Goal: Information Seeking & Learning: Check status

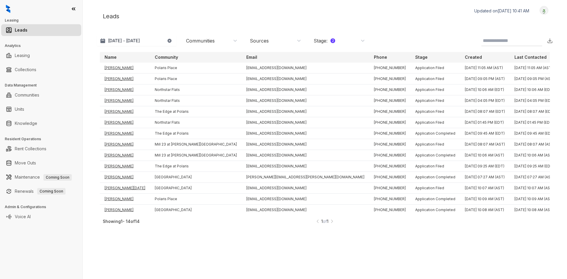
scroll to position [5, 0]
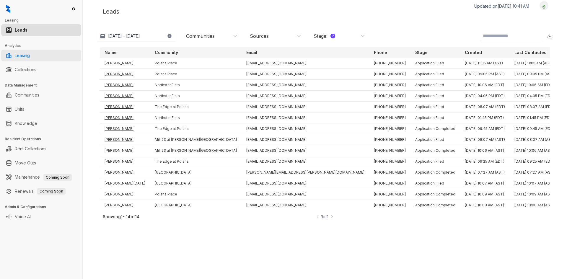
click at [30, 53] on link "Leasing" at bounding box center [22, 56] width 15 height 12
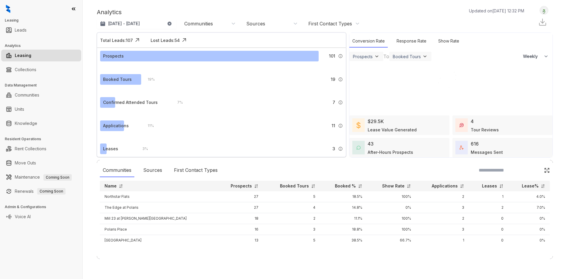
click at [382, 256] on div "Communities Sources First Contact Types Name Prospects Booked Tours Booked % Sh…" at bounding box center [325, 209] width 456 height 99
click at [376, 58] on img at bounding box center [377, 56] width 6 height 6
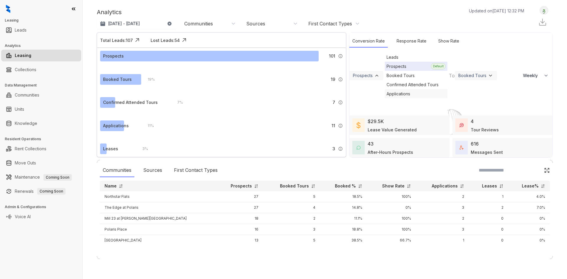
click at [384, 98] on div "Applications" at bounding box center [415, 93] width 63 height 9
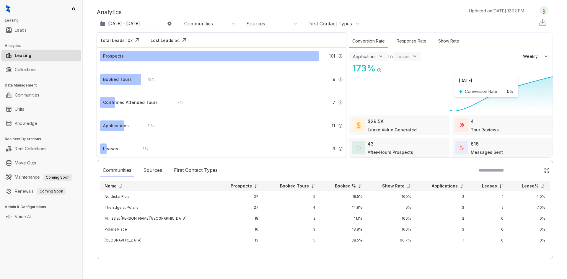
drag, startPoint x: 400, startPoint y: 91, endPoint x: 530, endPoint y: 91, distance: 130.7
click at [467, 91] on icon at bounding box center [450, 93] width 203 height 36
click at [542, 58] on button "Weekly" at bounding box center [535, 56] width 33 height 11
click at [540, 81] on li "Monthly" at bounding box center [535, 81] width 33 height 12
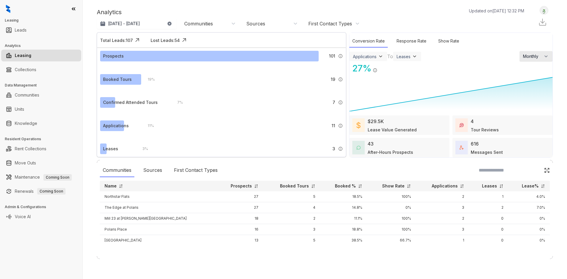
click at [531, 57] on span "Monthly" at bounding box center [532, 56] width 18 height 6
click at [531, 69] on span "Weekly" at bounding box center [529, 69] width 15 height 6
select select "******"
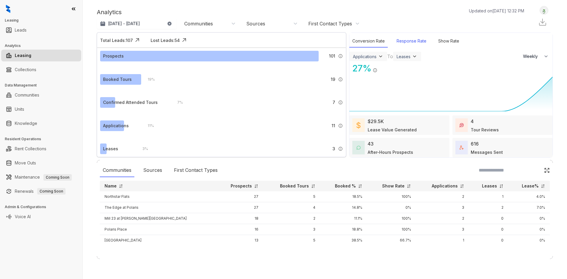
click at [424, 43] on div "Response Rate" at bounding box center [411, 41] width 36 height 13
select select "******"
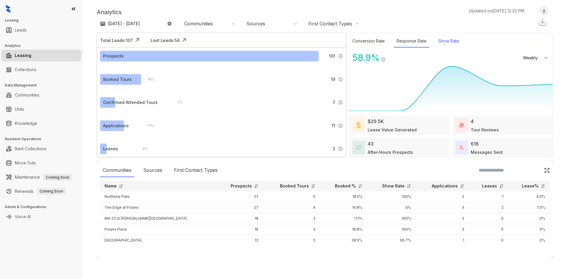
click at [440, 46] on div "Show Rate" at bounding box center [448, 41] width 27 height 13
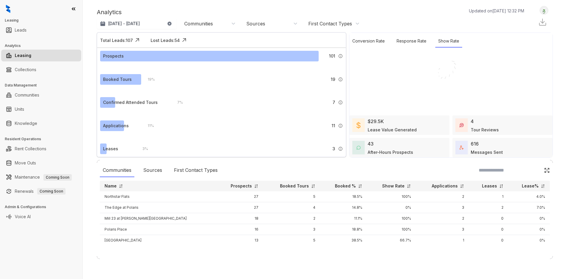
select select "******"
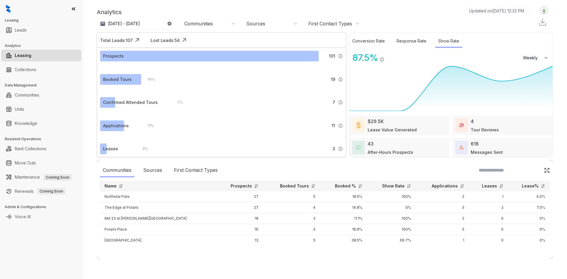
click at [479, 124] on div "4 Tour Reviews" at bounding box center [484, 125] width 28 height 15
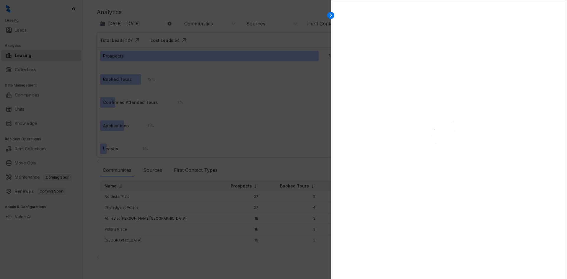
select select "******"
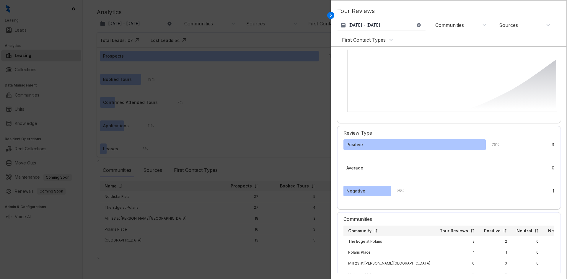
scroll to position [72, 0]
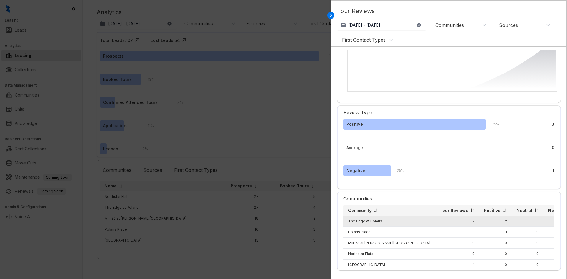
click at [369, 217] on td "The Edge at Polaris" at bounding box center [388, 221] width 91 height 11
click at [439, 216] on td "2" at bounding box center [457, 221] width 44 height 11
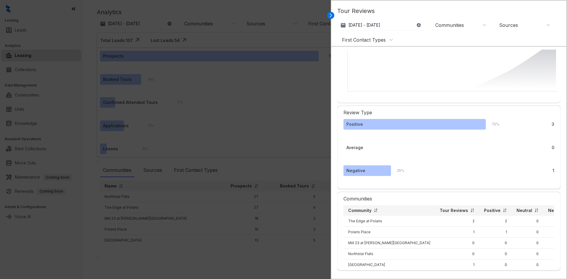
click at [538, 106] on div "Review Type" at bounding box center [448, 112] width 211 height 13
click at [330, 16] on icon at bounding box center [331, 16] width 2 height 4
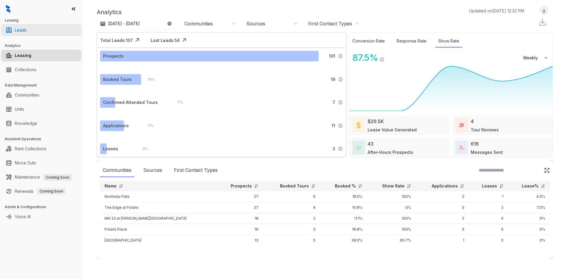
click at [27, 29] on link "Leads" at bounding box center [21, 30] width 12 height 12
click at [29, 22] on h3 "Leasing" at bounding box center [44, 20] width 78 height 5
click at [27, 25] on link "Leads" at bounding box center [21, 30] width 12 height 12
click at [27, 30] on link "Leads" at bounding box center [21, 30] width 12 height 12
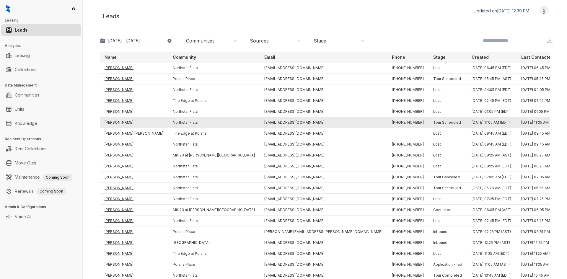
click at [118, 122] on td "[PERSON_NAME]" at bounding box center [134, 122] width 68 height 11
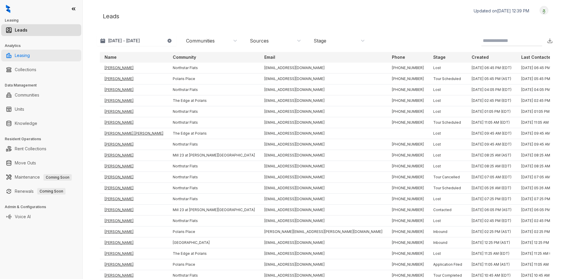
click at [28, 53] on link "Leasing" at bounding box center [22, 56] width 15 height 12
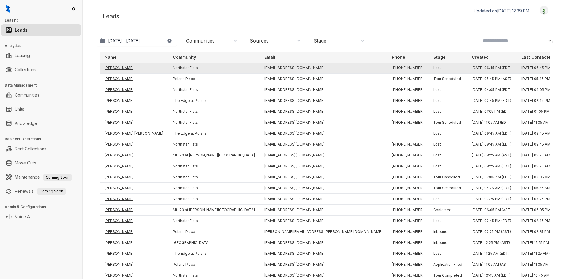
select select "******"
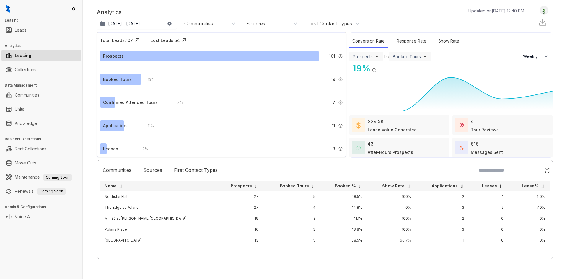
click at [356, 29] on div "Jul 25, 2025 - Aug 24, 2025 Today Last 7 days Last 30 days Month to date Year t…" at bounding box center [230, 24] width 266 height 12
click at [436, 39] on div "Show Rate" at bounding box center [448, 41] width 27 height 13
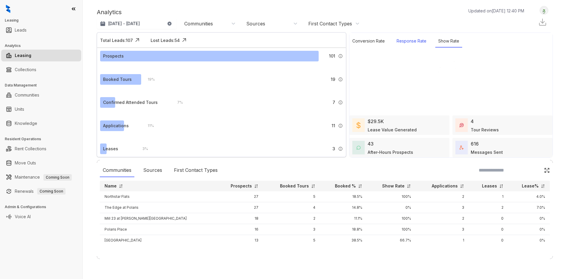
click at [403, 39] on div "Response Rate" at bounding box center [411, 41] width 36 height 13
select select "******"
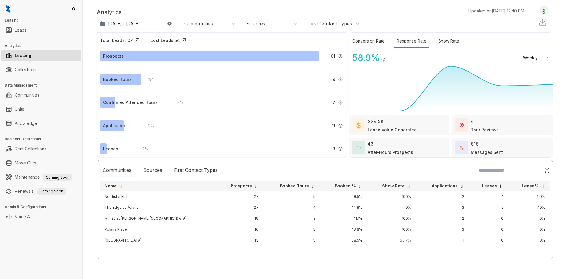
click at [292, 24] on div "Sources" at bounding box center [271, 23] width 51 height 6
click at [323, 24] on div "First Contact Types" at bounding box center [330, 23] width 44 height 6
click at [444, 32] on div "Analytics Updated on Aug 25, 2025, 12:41 PM Jul 25, 2025 - Aug 24, 2025 Today L…" at bounding box center [325, 133] width 456 height 255
click at [203, 168] on div "First Contact Types" at bounding box center [196, 170] width 50 height 14
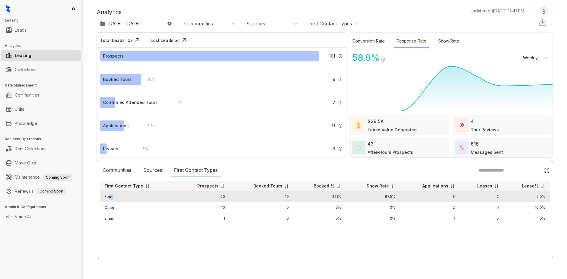
drag, startPoint x: 108, startPoint y: 196, endPoint x: 119, endPoint y: 196, distance: 10.6
click at [119, 196] on td "Form" at bounding box center [138, 196] width 77 height 11
click at [106, 197] on td "Form" at bounding box center [138, 196] width 77 height 11
click at [107, 197] on td "Form" at bounding box center [138, 196] width 77 height 11
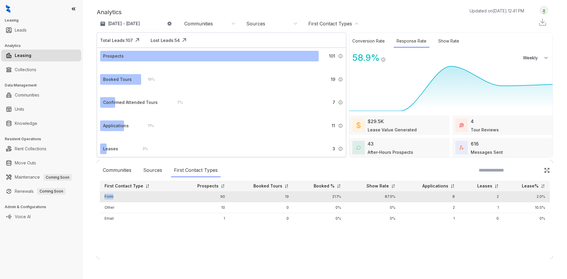
click at [107, 197] on td "Form" at bounding box center [138, 196] width 77 height 11
click at [117, 197] on td "Form" at bounding box center [138, 196] width 77 height 11
drag, startPoint x: 117, startPoint y: 197, endPoint x: 106, endPoint y: 197, distance: 10.3
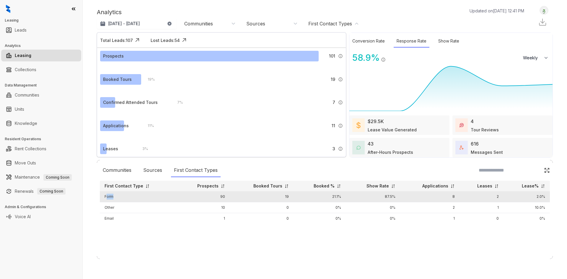
click at [106, 197] on td "Form" at bounding box center [138, 196] width 77 height 11
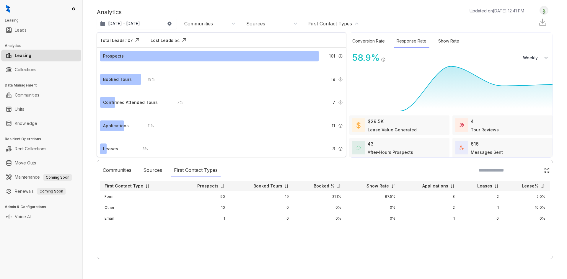
click at [223, 25] on div "Communities" at bounding box center [209, 23] width 51 height 6
click at [261, 25] on div "Sources" at bounding box center [255, 23] width 19 height 6
click at [281, 162] on div "Communities Sources First Contact Types First Contact Type Prospects Booked Tou…" at bounding box center [325, 209] width 456 height 99
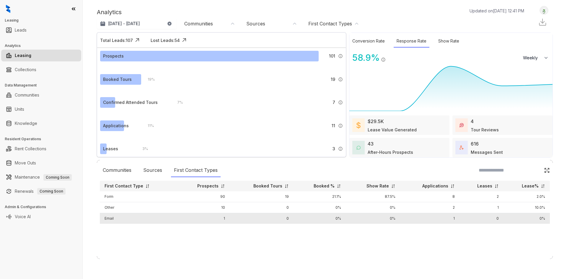
drag, startPoint x: 238, startPoint y: 206, endPoint x: 347, endPoint y: 219, distance: 109.7
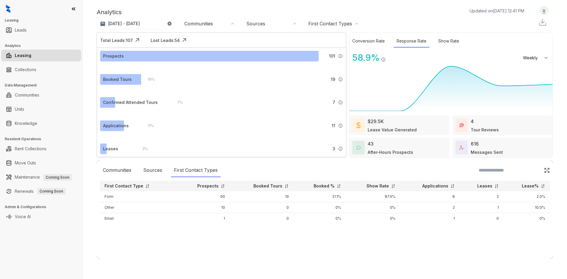
click at [338, 253] on div "Communities Sources First Contact Types First Contact Type Prospects Booked Tou…" at bounding box center [325, 209] width 456 height 99
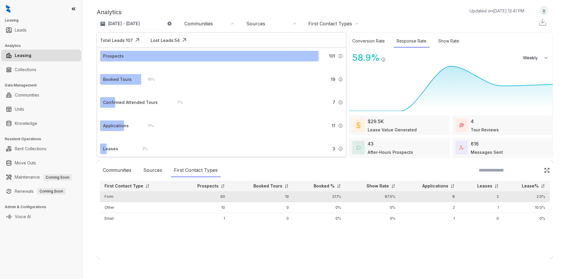
click at [167, 197] on td "Form" at bounding box center [138, 196] width 77 height 11
click at [439, 195] on td "8" at bounding box center [429, 196] width 59 height 11
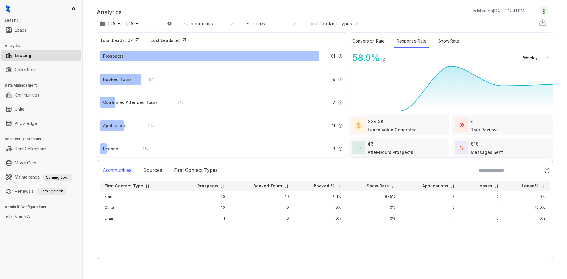
click at [121, 175] on div "Communities" at bounding box center [117, 170] width 35 height 14
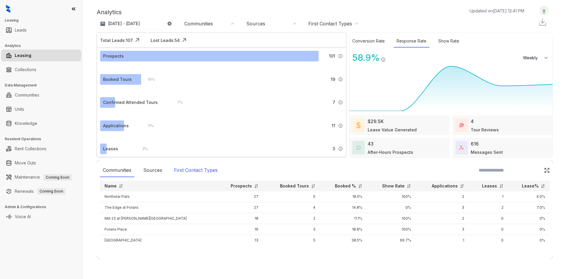
click at [184, 171] on div "First Contact Types" at bounding box center [196, 170] width 50 height 14
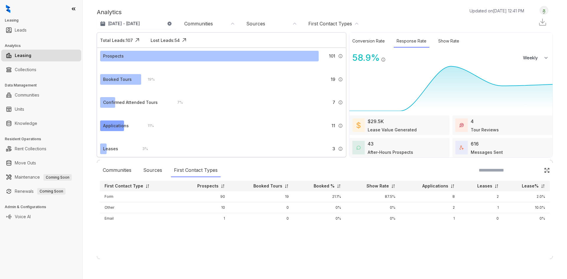
click at [308, 125] on div "11 % 11 Applications submitted by leads who Kelsey engaged with." at bounding box center [242, 125] width 201 height 11
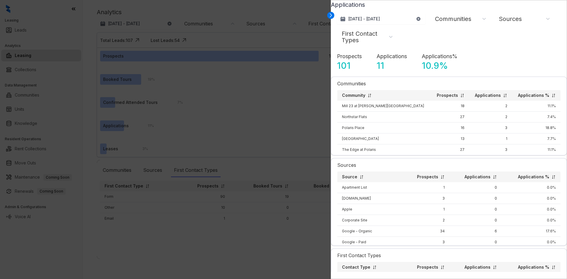
select select "******"
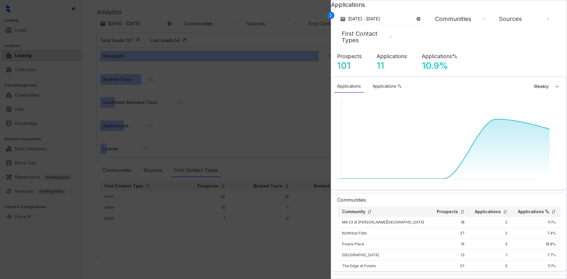
click at [308, 124] on div at bounding box center [283, 139] width 567 height 279
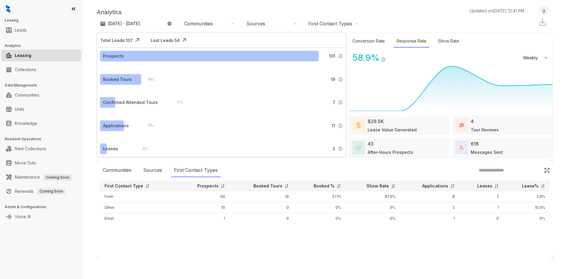
click at [300, 131] on div "Prospects 101 A prospect is any lead that is not labeled as ‘Not a Prospect’ or…" at bounding box center [221, 109] width 248 height 122
click at [312, 236] on div "Communities Sources First Contact Types First Contact Type Prospects Booked Tou…" at bounding box center [325, 209] width 456 height 99
click at [533, 172] on div at bounding box center [513, 170] width 73 height 14
click at [478, 172] on input at bounding box center [502, 170] width 48 height 7
click at [544, 170] on img at bounding box center [547, 170] width 6 height 6
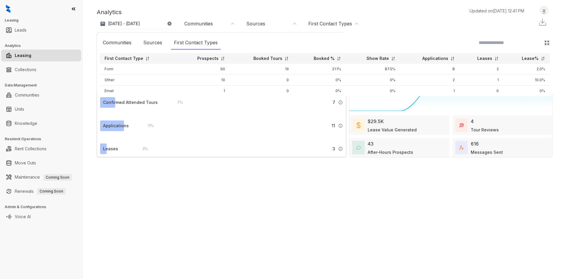
click at [544, 43] on img at bounding box center [547, 43] width 6 height 6
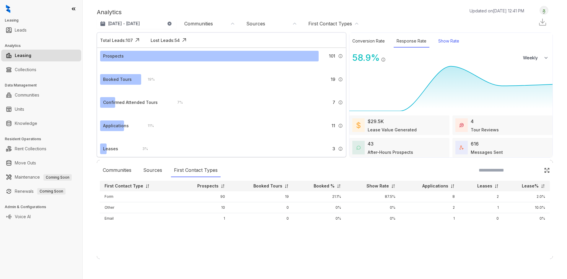
click at [447, 39] on div "Show Rate" at bounding box center [448, 41] width 27 height 13
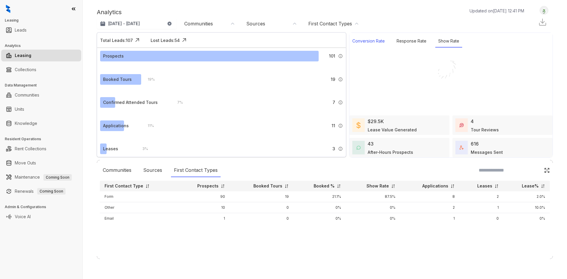
select select "******"
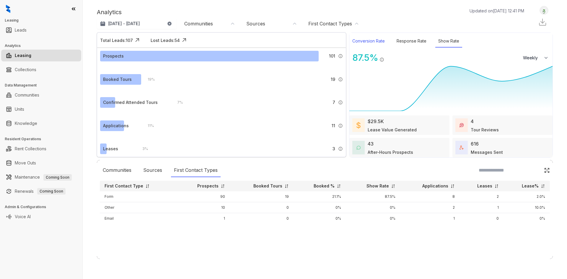
click at [380, 39] on div "Conversion Rate" at bounding box center [368, 41] width 38 height 13
select select "******"
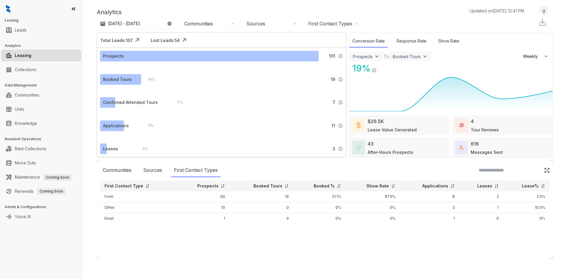
click at [385, 125] on div "$29.5K Lease Value Generated" at bounding box center [391, 125] width 49 height 15
select select "******"
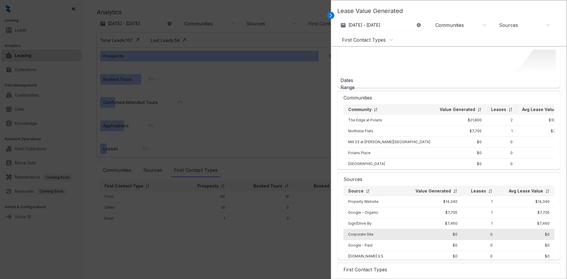
scroll to position [118, 0]
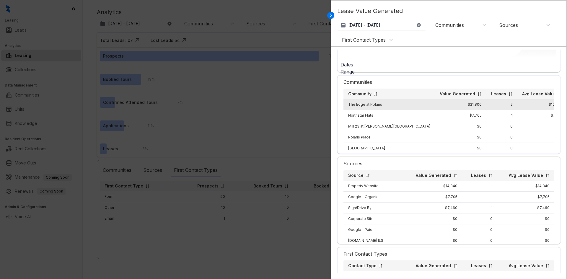
click at [369, 107] on td "The Edge at Polaris" at bounding box center [388, 104] width 91 height 11
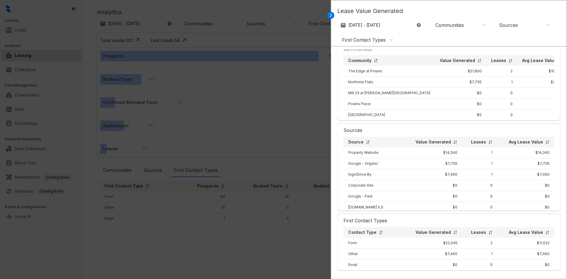
scroll to position [165, 0]
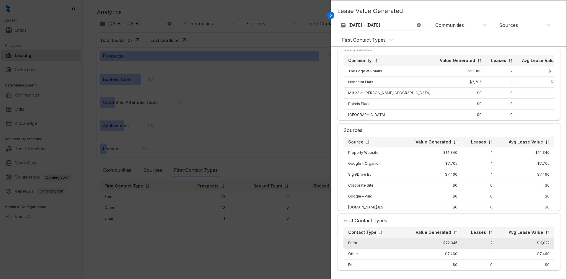
click at [349, 238] on td "Form" at bounding box center [373, 243] width 60 height 11
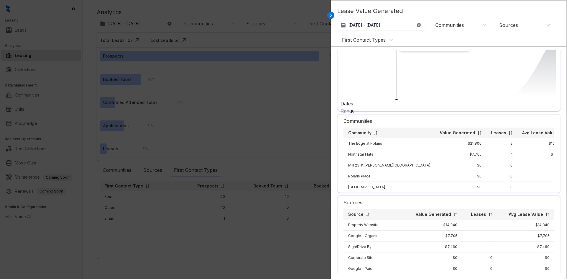
scroll to position [0, 0]
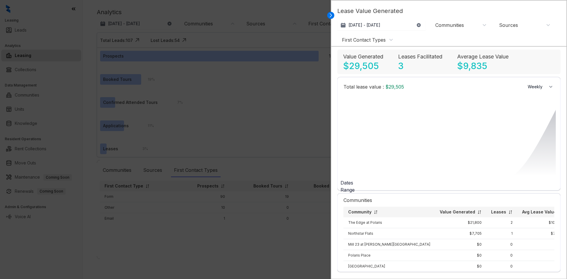
click at [302, 124] on div at bounding box center [283, 139] width 567 height 279
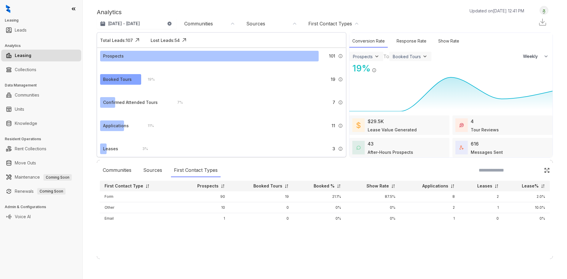
click at [118, 80] on div "Booked Tours" at bounding box center [117, 79] width 29 height 6
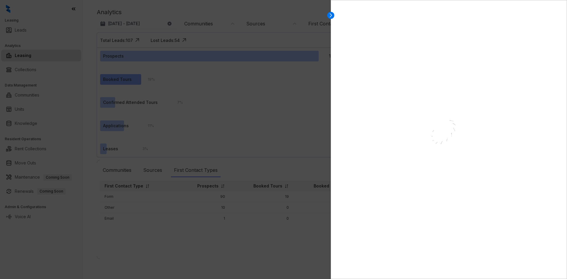
select select "******"
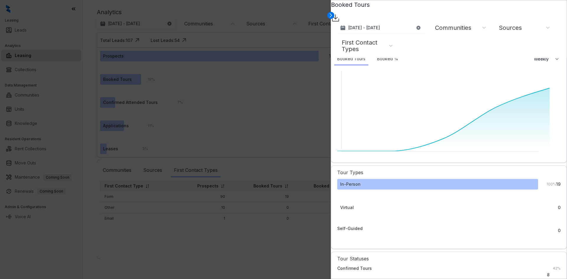
scroll to position [443, 0]
click at [269, 92] on div at bounding box center [283, 139] width 567 height 279
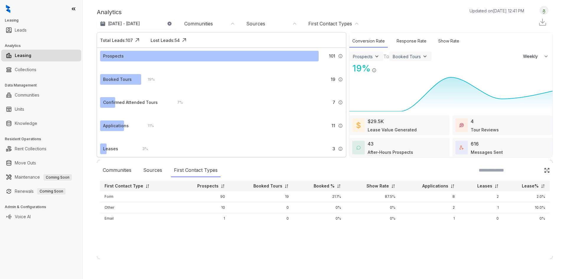
click at [303, 23] on div "Jul 25, 2025 - Aug 24, 2025 Today Last 7 days Last 30 days Month to date Year t…" at bounding box center [230, 24] width 266 height 12
click at [284, 23] on div "Sources" at bounding box center [271, 23] width 51 height 6
click at [318, 23] on div "First Contact Types" at bounding box center [330, 23] width 44 height 6
click at [27, 34] on link "Leads" at bounding box center [21, 30] width 12 height 12
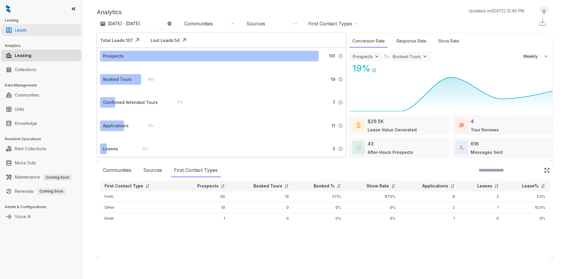
click at [27, 32] on link "Leads" at bounding box center [21, 30] width 12 height 12
click at [25, 33] on link "Leads" at bounding box center [21, 30] width 12 height 12
click at [122, 171] on div "Communities" at bounding box center [117, 170] width 35 height 14
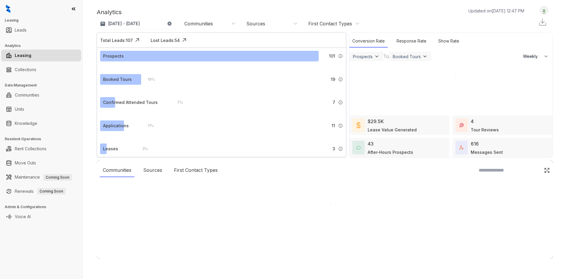
select select "******"
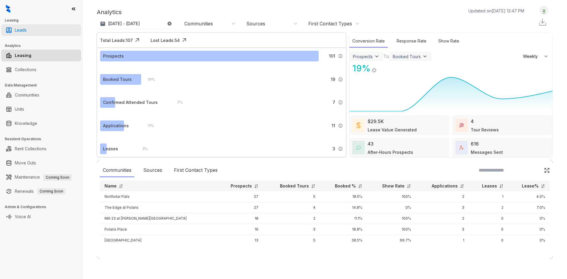
click at [27, 30] on link "Leads" at bounding box center [21, 30] width 12 height 12
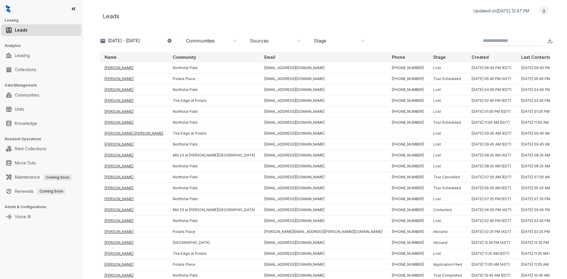
click at [342, 40] on div "Stage" at bounding box center [338, 40] width 51 height 6
click at [325, 143] on button "Filter" at bounding box center [319, 138] width 17 height 10
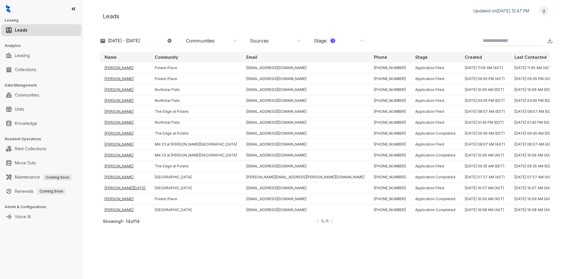
click at [333, 44] on div "Stage : 2" at bounding box center [338, 40] width 59 height 9
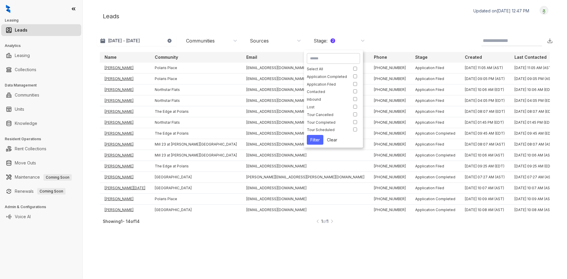
click at [344, 44] on div "Stage : 2" at bounding box center [338, 40] width 51 height 6
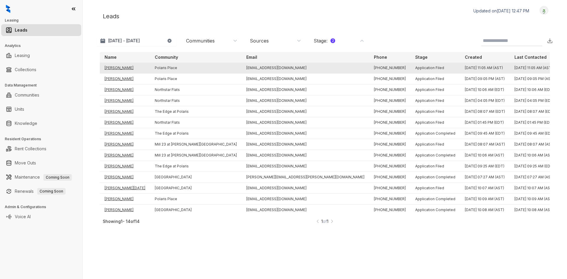
click at [116, 68] on td "[PERSON_NAME]" at bounding box center [125, 68] width 50 height 11
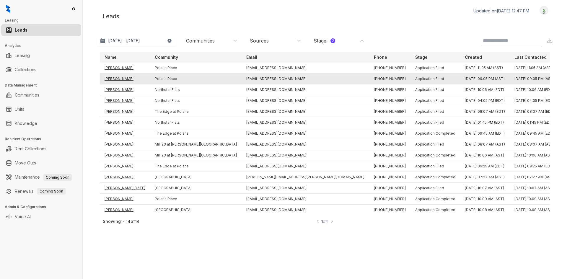
click at [118, 78] on td "[PERSON_NAME]" at bounding box center [125, 78] width 50 height 11
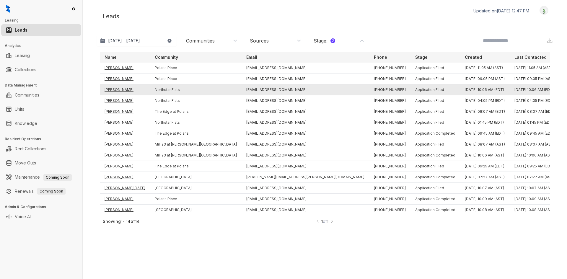
click at [115, 89] on td "[PERSON_NAME]" at bounding box center [125, 89] width 50 height 11
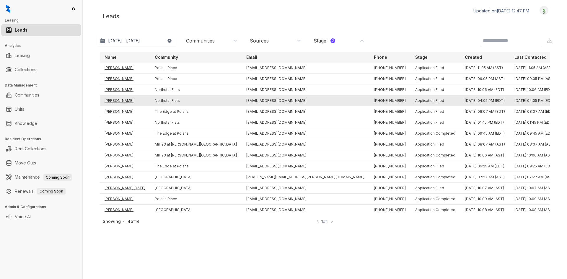
click at [117, 101] on td "[PERSON_NAME]" at bounding box center [125, 100] width 50 height 11
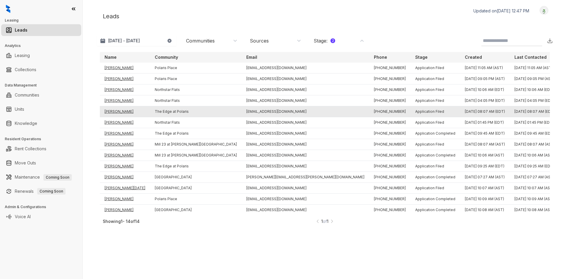
click at [118, 112] on td "[PERSON_NAME]" at bounding box center [125, 111] width 50 height 11
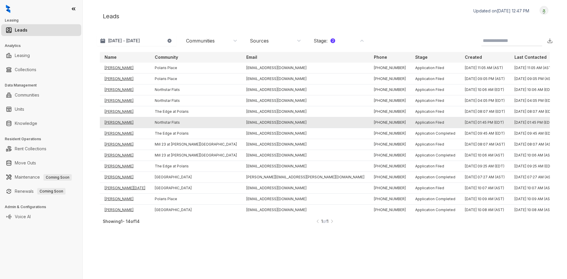
click at [118, 124] on td "[PERSON_NAME]" at bounding box center [125, 122] width 50 height 11
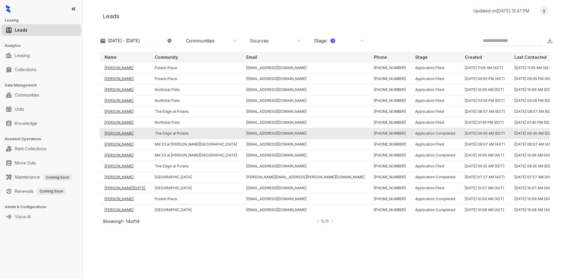
click at [118, 131] on td "[PERSON_NAME]" at bounding box center [125, 133] width 50 height 11
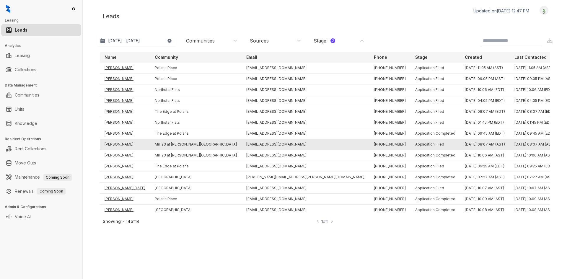
click at [118, 145] on td "[PERSON_NAME]" at bounding box center [125, 144] width 50 height 11
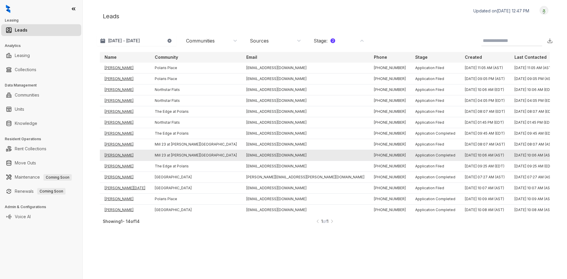
click at [118, 154] on td "[PERSON_NAME]" at bounding box center [125, 155] width 50 height 11
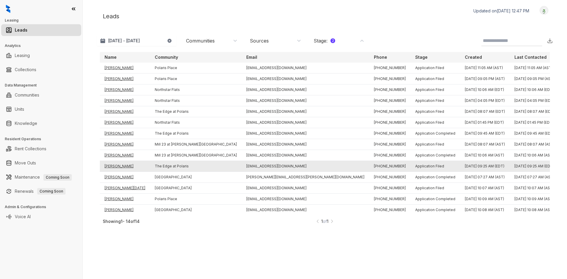
click at [118, 164] on td "[PERSON_NAME]" at bounding box center [125, 166] width 50 height 11
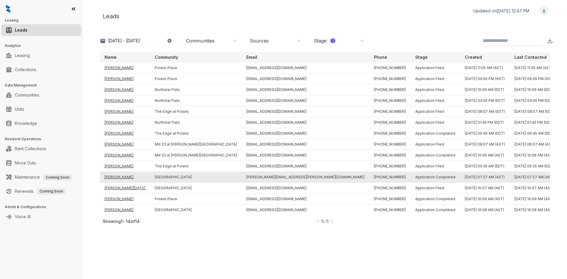
click at [118, 175] on td "[PERSON_NAME]" at bounding box center [125, 177] width 50 height 11
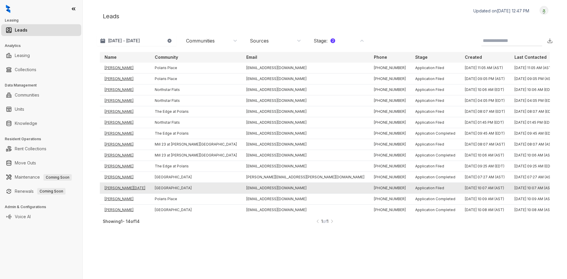
click at [121, 187] on td "[PERSON_NAME][DATE]" at bounding box center [125, 188] width 50 height 11
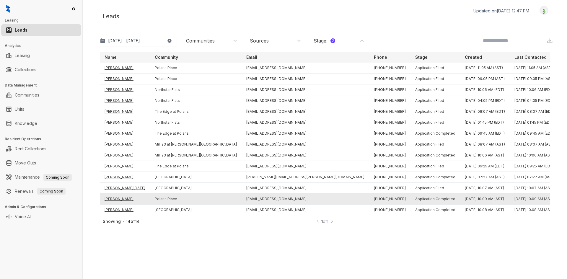
click at [123, 197] on td "[PERSON_NAME]" at bounding box center [125, 199] width 50 height 11
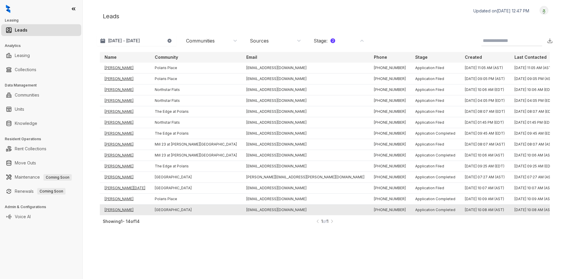
click at [124, 210] on td "[PERSON_NAME]" at bounding box center [125, 209] width 50 height 11
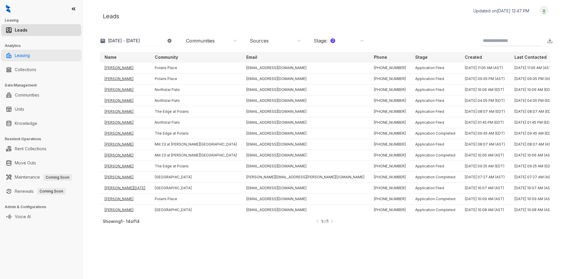
click at [30, 55] on link "Leasing" at bounding box center [22, 56] width 15 height 12
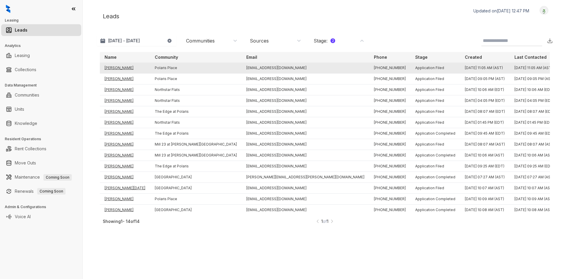
select select "******"
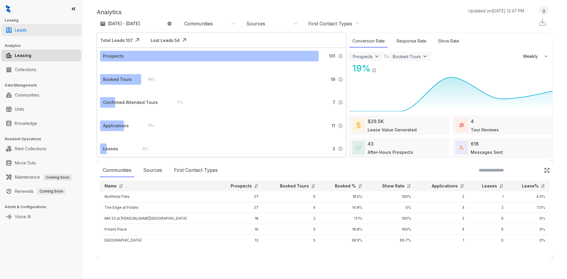
click at [27, 30] on link "Leads" at bounding box center [21, 30] width 12 height 12
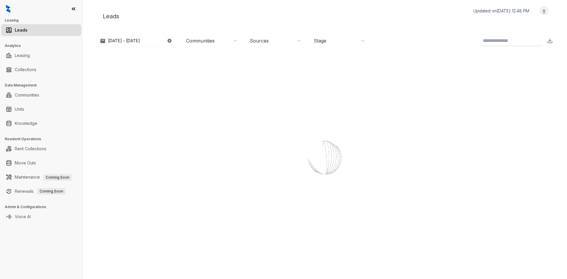
click at [230, 43] on div "Communities" at bounding box center [211, 40] width 51 height 6
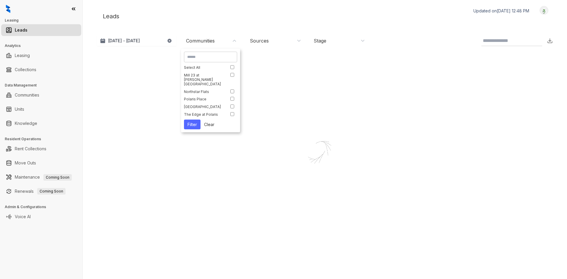
click at [230, 44] on div "Communities" at bounding box center [211, 40] width 51 height 6
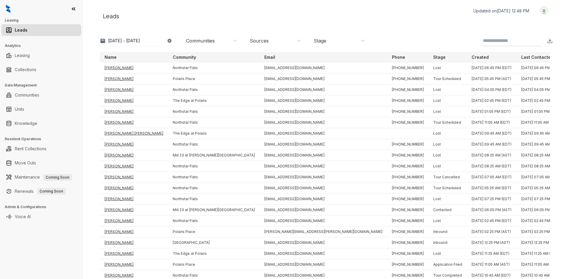
click at [261, 45] on div "Sources" at bounding box center [274, 40] width 59 height 9
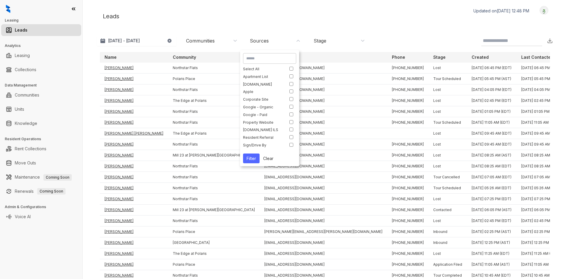
click at [269, 45] on div "Sources" at bounding box center [274, 40] width 59 height 9
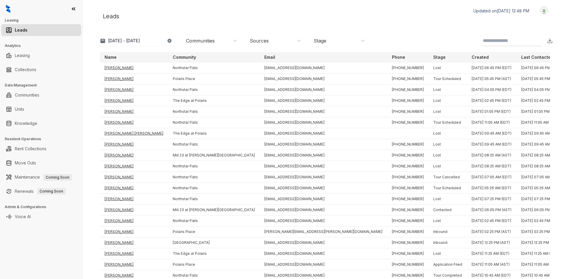
click at [318, 42] on div "Stage" at bounding box center [319, 40] width 13 height 6
click at [346, 41] on div "Stage" at bounding box center [338, 40] width 51 height 6
click at [241, 41] on div "[DATE] - [DATE] [DATE] Last 7 days Last 30 days Month to date Year to date Comm…" at bounding box center [232, 40] width 271 height 11
click at [230, 41] on div "Communities" at bounding box center [211, 40] width 51 height 6
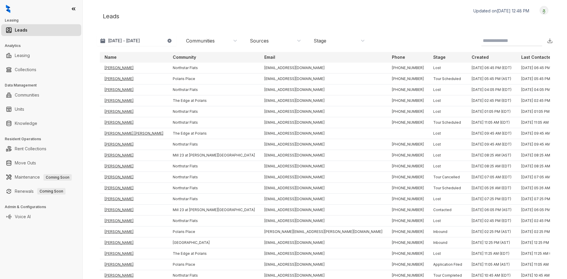
click at [252, 16] on div "Leads Updated on [DATE] 12:48 PM Logout" at bounding box center [325, 16] width 456 height 21
click at [247, 40] on div "Sources" at bounding box center [274, 40] width 59 height 9
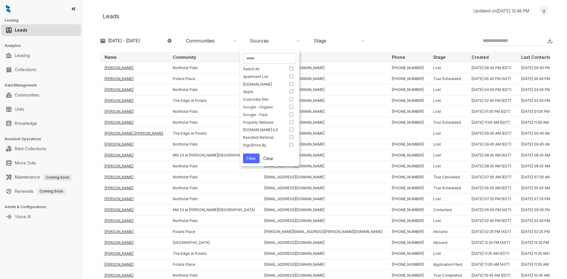
click at [229, 41] on div "Communities" at bounding box center [211, 40] width 51 height 6
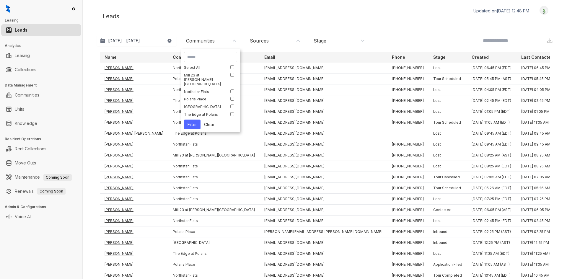
click at [229, 41] on div "Communities" at bounding box center [211, 40] width 51 height 6
click at [517, 43] on input at bounding box center [506, 40] width 48 height 7
click at [371, 24] on div "Leads Updated on [DATE] 12:48 PM Logout" at bounding box center [325, 16] width 456 height 21
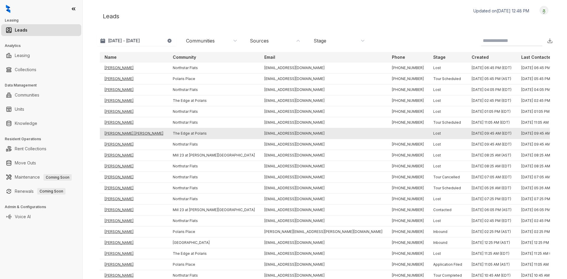
drag, startPoint x: 350, startPoint y: 151, endPoint x: 215, endPoint y: 132, distance: 136.2
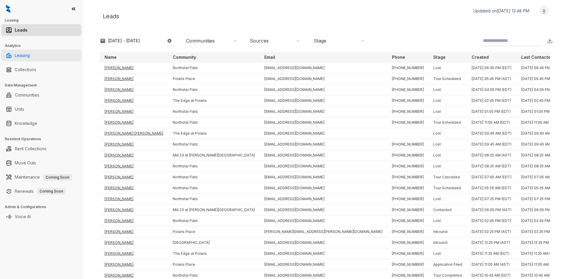
click at [30, 57] on link "Leasing" at bounding box center [22, 56] width 15 height 12
select select "******"
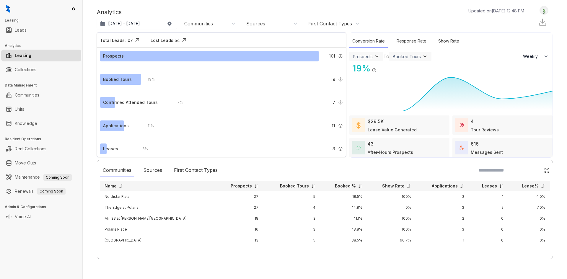
click at [396, 124] on div "$29.5K Lease Value Generated" at bounding box center [391, 125] width 49 height 15
select select "******"
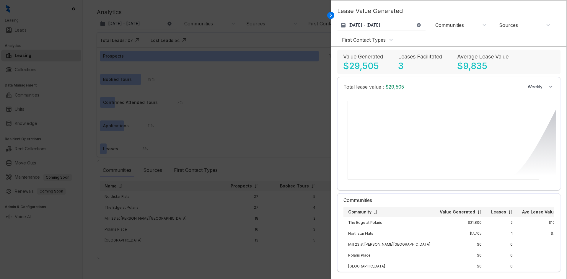
click at [308, 121] on div at bounding box center [283, 139] width 567 height 279
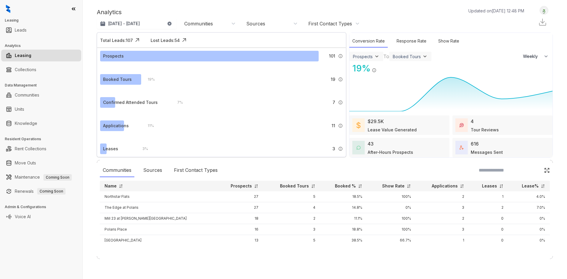
click at [398, 126] on div "$29.5K Lease Value Generated" at bounding box center [391, 125] width 49 height 15
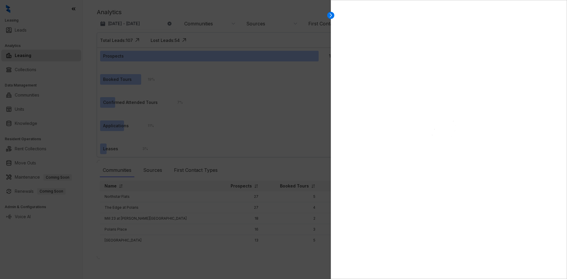
select select "******"
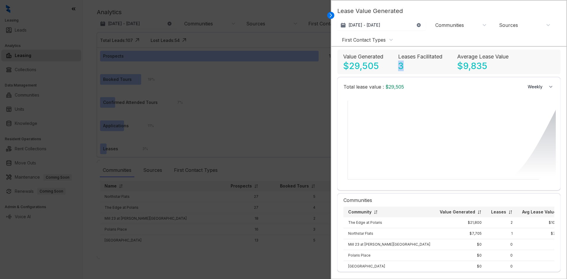
drag, startPoint x: 401, startPoint y: 67, endPoint x: 406, endPoint y: 66, distance: 4.7
click at [406, 66] on div "Leases Facilitated 3" at bounding box center [420, 62] width 44 height 19
drag, startPoint x: 456, startPoint y: 63, endPoint x: 500, endPoint y: 68, distance: 44.2
click at [500, 68] on div "Value Generated $29,505 Leases Facilitated 3 Average Lease Value $9,835" at bounding box center [448, 62] width 223 height 24
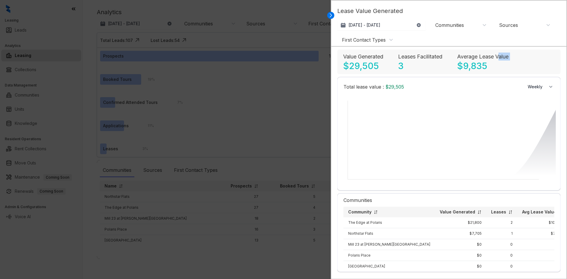
click at [500, 68] on div "Average Lease Value $9,835" at bounding box center [482, 62] width 51 height 19
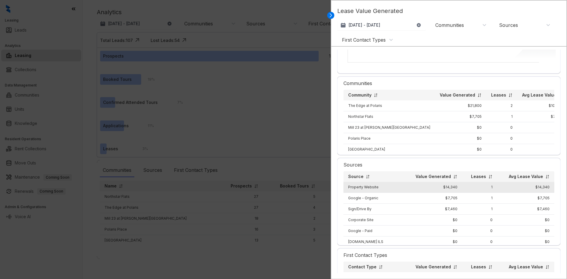
scroll to position [118, 0]
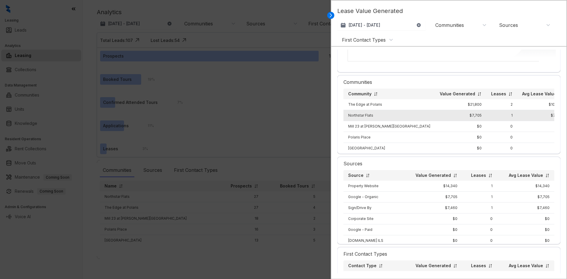
drag, startPoint x: 487, startPoint y: 113, endPoint x: 503, endPoint y: 114, distance: 15.1
click at [517, 114] on td "$7,705" at bounding box center [542, 115] width 50 height 11
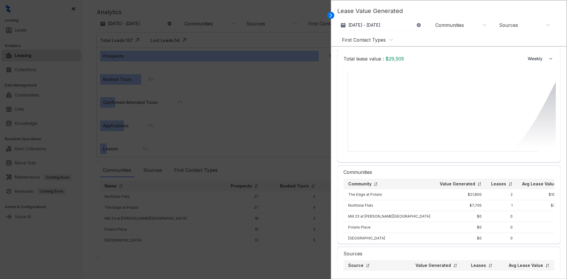
scroll to position [17, 0]
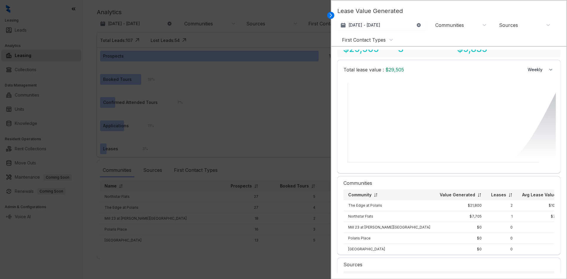
click at [290, 112] on div at bounding box center [283, 139] width 567 height 279
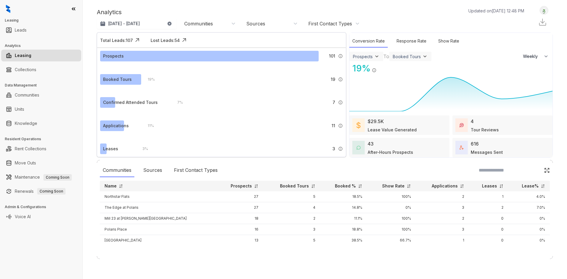
click at [379, 59] on img at bounding box center [377, 56] width 6 height 6
click at [377, 57] on img at bounding box center [377, 56] width 6 height 6
click at [375, 57] on img at bounding box center [377, 56] width 6 height 6
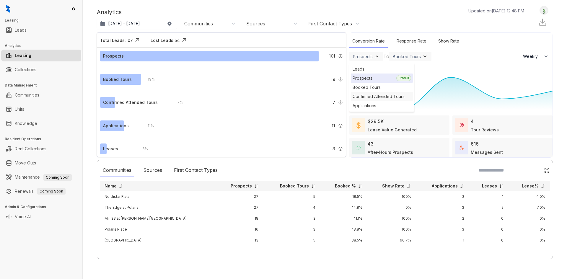
click at [384, 99] on div "Confirmed Attended Tours" at bounding box center [382, 96] width 62 height 9
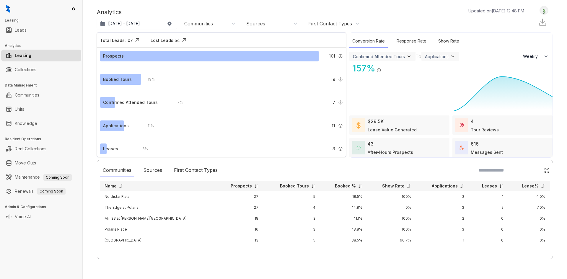
click at [397, 57] on div "Confirmed Attended Tours" at bounding box center [379, 56] width 52 height 5
click at [396, 86] on div "Booked Tours" at bounding box center [382, 87] width 62 height 9
click at [532, 63] on div "58 % Applications / Booked Tours" at bounding box center [450, 68] width 203 height 13
click at [533, 56] on span "Weekly" at bounding box center [532, 56] width 18 height 6
click at [534, 78] on span "Monthly" at bounding box center [529, 81] width 15 height 6
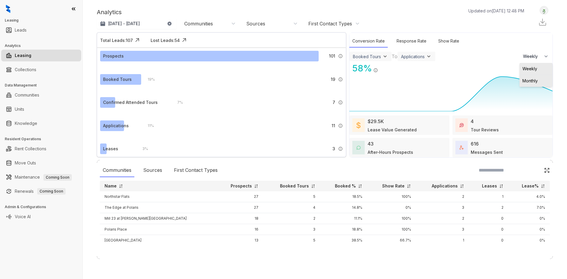
select select "*******"
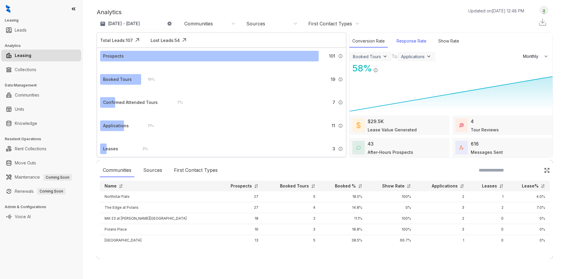
click at [417, 42] on div "Response Rate" at bounding box center [411, 41] width 36 height 13
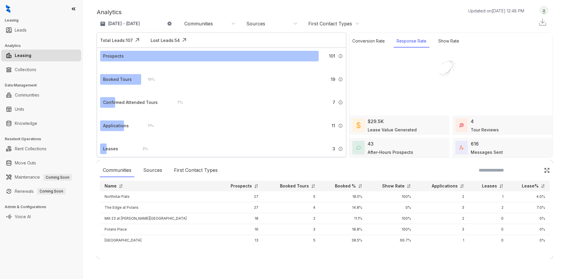
select select "*******"
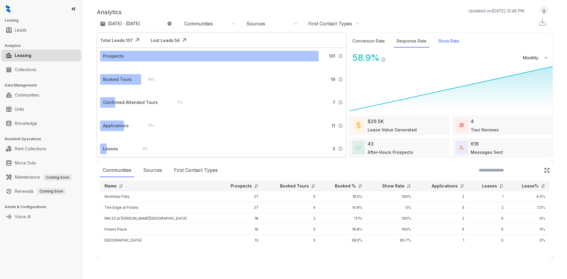
click at [458, 46] on div "Show Rate" at bounding box center [448, 41] width 27 height 13
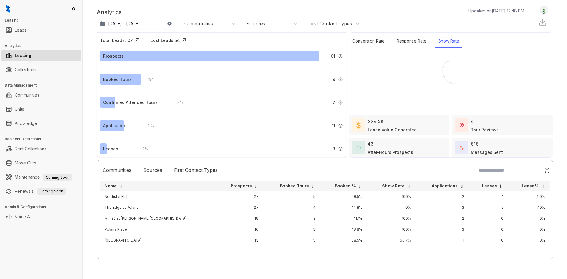
select select "*******"
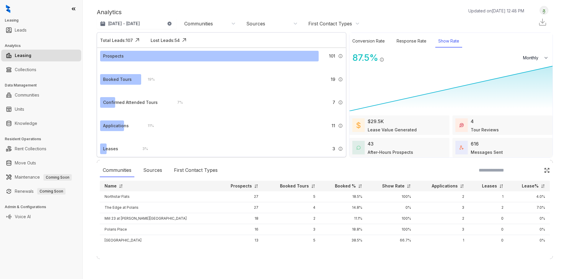
click at [458, 46] on div "Show Rate" at bounding box center [448, 41] width 27 height 13
click at [537, 61] on button "Monthly" at bounding box center [535, 58] width 33 height 11
click at [367, 44] on div "Conversion Rate" at bounding box center [368, 41] width 38 height 13
select select "*******"
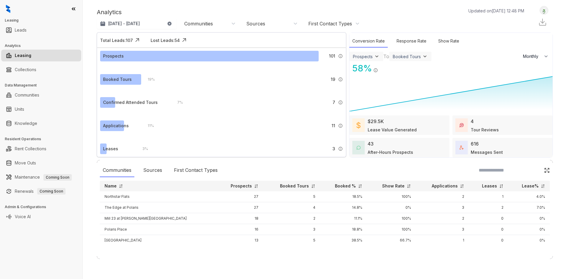
click at [399, 56] on div "Booked Tours" at bounding box center [406, 56] width 28 height 5
click at [419, 84] on div "Applications" at bounding box center [421, 87] width 62 height 9
click at [163, 172] on div "Sources" at bounding box center [152, 170] width 25 height 14
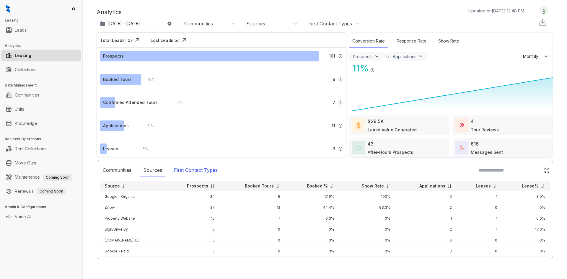
click at [176, 171] on div "First Contact Types" at bounding box center [196, 170] width 50 height 14
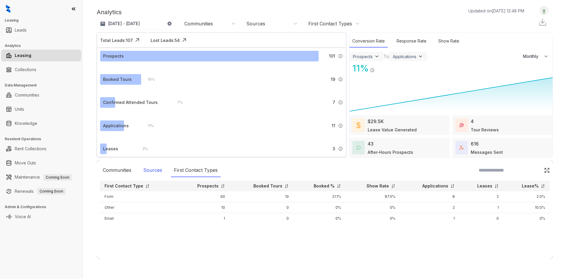
click at [154, 170] on div "Sources" at bounding box center [152, 170] width 25 height 14
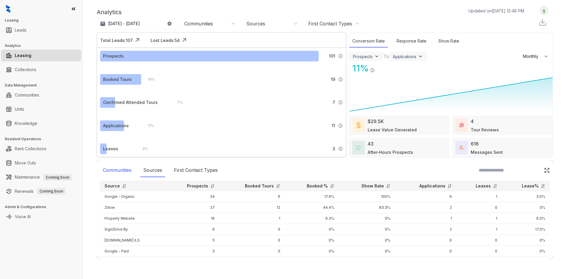
click at [122, 169] on div "Communities" at bounding box center [117, 170] width 35 height 14
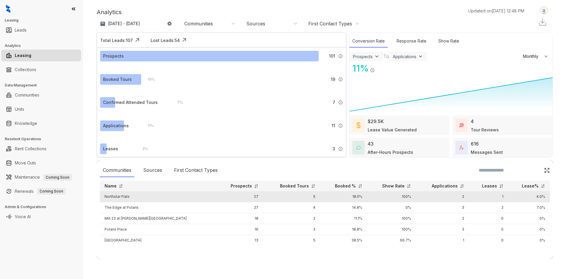
click at [141, 197] on td "Northstar Flats" at bounding box center [158, 196] width 116 height 11
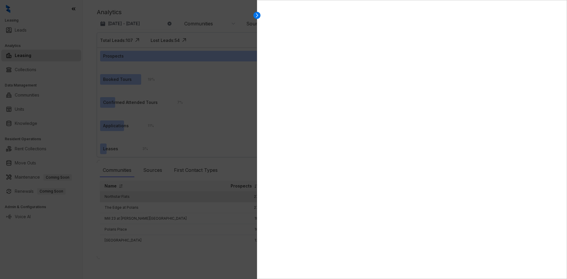
select select "******"
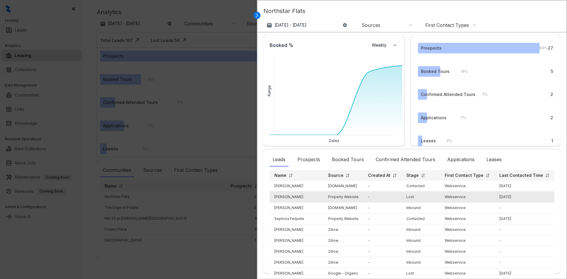
scroll to position [30, 0]
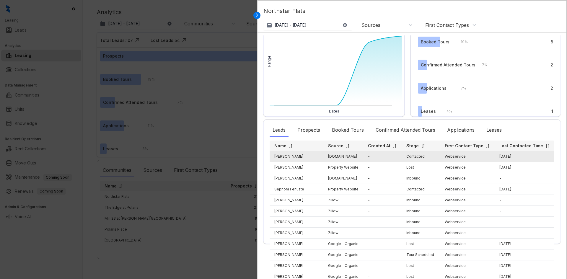
click at [279, 157] on td "[PERSON_NAME]" at bounding box center [296, 156] width 54 height 11
click at [290, 157] on td "[PERSON_NAME]" at bounding box center [296, 156] width 54 height 11
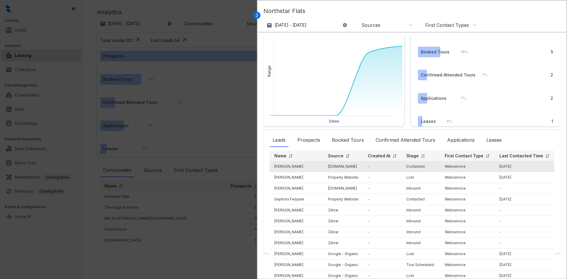
scroll to position [0, 0]
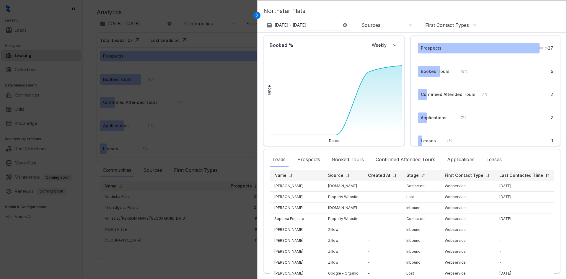
click at [226, 157] on div at bounding box center [283, 139] width 567 height 279
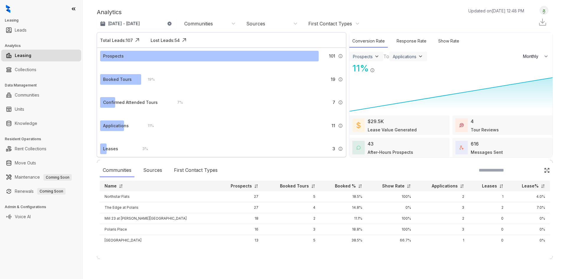
click at [372, 122] on div "$29.5K" at bounding box center [375, 121] width 16 height 7
select select "******"
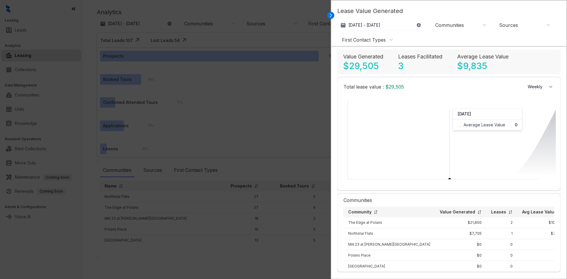
scroll to position [148, 0]
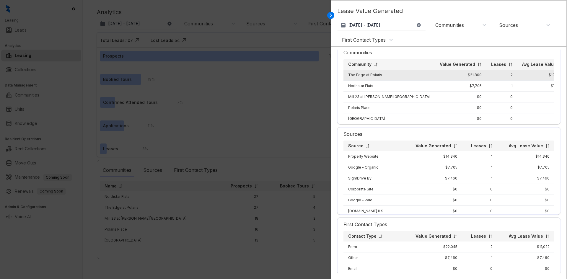
click at [371, 76] on td "The Edge at Polaris" at bounding box center [388, 75] width 91 height 11
click at [486, 75] on td "2" at bounding box center [501, 75] width 31 height 11
click at [489, 74] on td "2" at bounding box center [501, 75] width 31 height 11
click at [486, 74] on td "2" at bounding box center [501, 75] width 31 height 11
click at [381, 77] on td "The Edge at Polaris" at bounding box center [388, 75] width 91 height 11
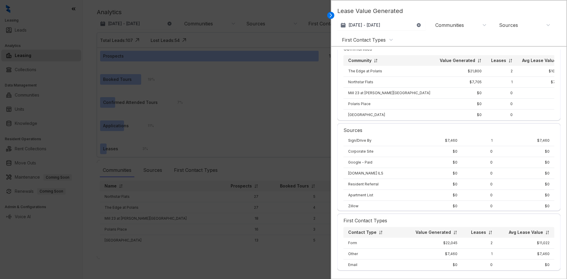
scroll to position [61, 0]
click at [318, 227] on div at bounding box center [283, 139] width 567 height 279
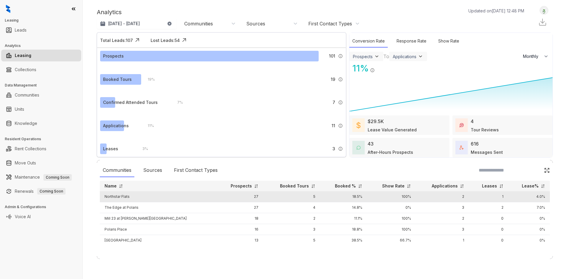
click at [421, 196] on td "2" at bounding box center [441, 196] width 53 height 11
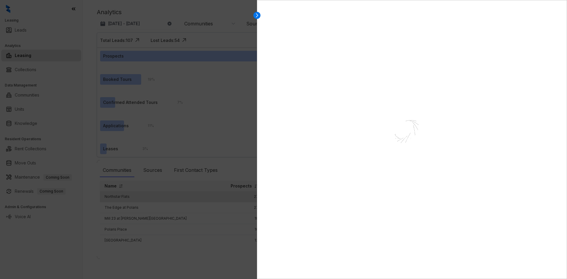
select select "******"
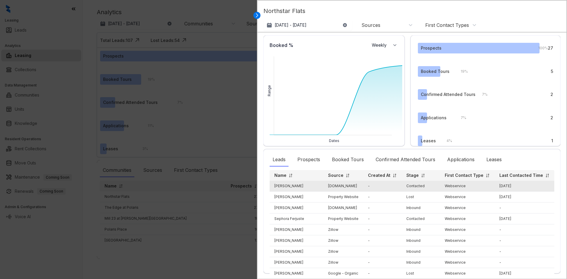
click at [287, 185] on td "[PERSON_NAME]" at bounding box center [296, 186] width 54 height 11
click at [288, 186] on td "[PERSON_NAME]" at bounding box center [296, 186] width 54 height 11
click at [295, 186] on td "[PERSON_NAME]" at bounding box center [296, 186] width 54 height 11
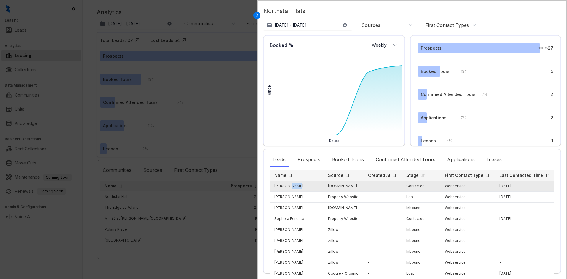
click at [295, 186] on td "[PERSON_NAME]" at bounding box center [296, 186] width 54 height 11
copy td "[PERSON_NAME]"
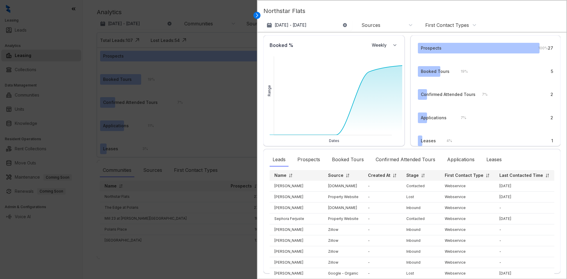
click at [247, 200] on div at bounding box center [283, 139] width 567 height 279
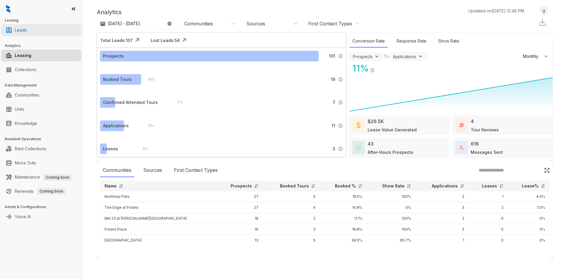
click at [26, 30] on link "Leads" at bounding box center [21, 30] width 12 height 12
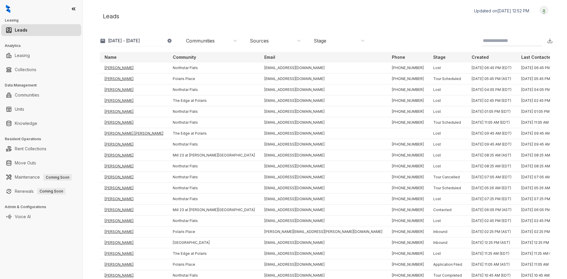
click at [482, 42] on input at bounding box center [506, 40] width 48 height 7
paste input "**********"
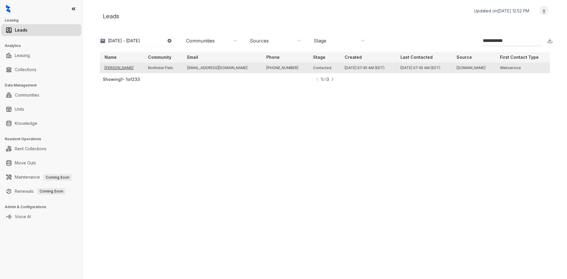
type input "**********"
click at [122, 68] on td "[PERSON_NAME]" at bounding box center [121, 68] width 43 height 11
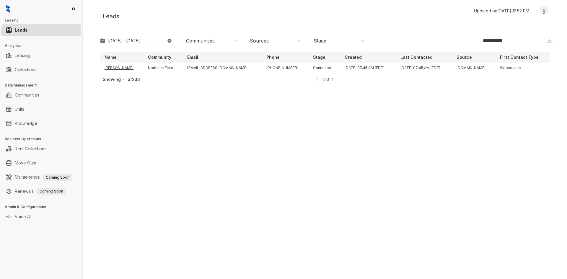
click at [504, 38] on input "**********" at bounding box center [506, 40] width 48 height 7
